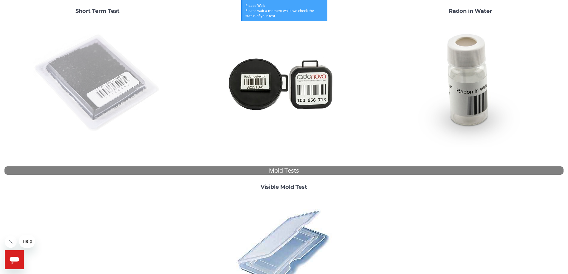
scroll to position [89, 0]
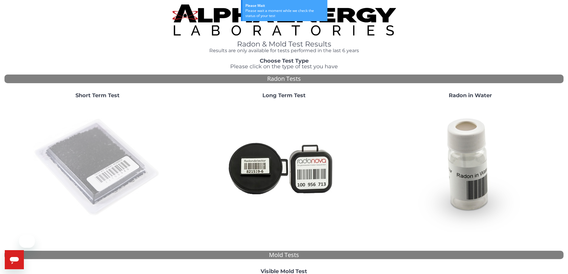
click at [112, 152] on img at bounding box center [97, 167] width 128 height 128
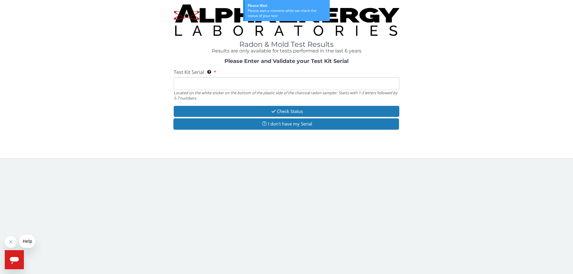
click at [200, 84] on input "Test Kit Serial Located on the white sticker on the bottom of the plastic side …" at bounding box center [286, 83] width 225 height 13
